Goal: Entertainment & Leisure: Consume media (video, audio)

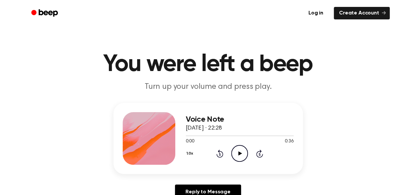
click at [243, 151] on icon "Play Audio" at bounding box center [239, 153] width 17 height 17
click at [235, 150] on icon "Play Audio" at bounding box center [239, 153] width 17 height 17
click at [243, 153] on icon "Play Audio" at bounding box center [239, 153] width 17 height 17
click at [240, 149] on icon "Play Audio" at bounding box center [239, 153] width 17 height 17
click at [239, 152] on icon at bounding box center [240, 153] width 4 height 4
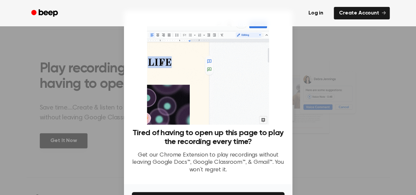
scroll to position [229, 0]
click at [270, 168] on p "Get our Chrome Extension to play recordings without leaving Google Docs™, Googl…" at bounding box center [208, 162] width 152 height 22
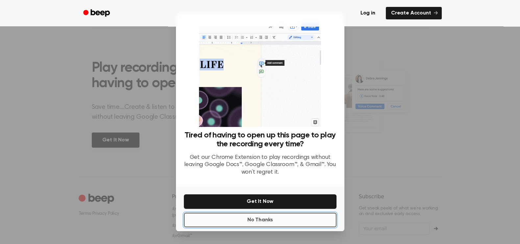
drag, startPoint x: 407, startPoint y: 4, endPoint x: 265, endPoint y: 224, distance: 261.6
click at [265, 195] on button "No Thanks" at bounding box center [260, 220] width 152 height 14
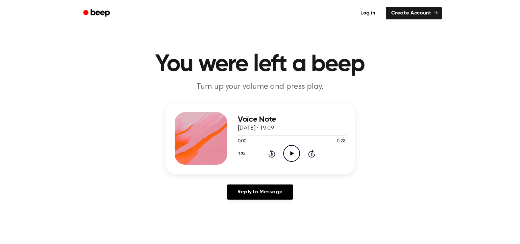
click at [291, 151] on icon "Play Audio" at bounding box center [291, 153] width 17 height 17
